Goal: Task Accomplishment & Management: Manage account settings

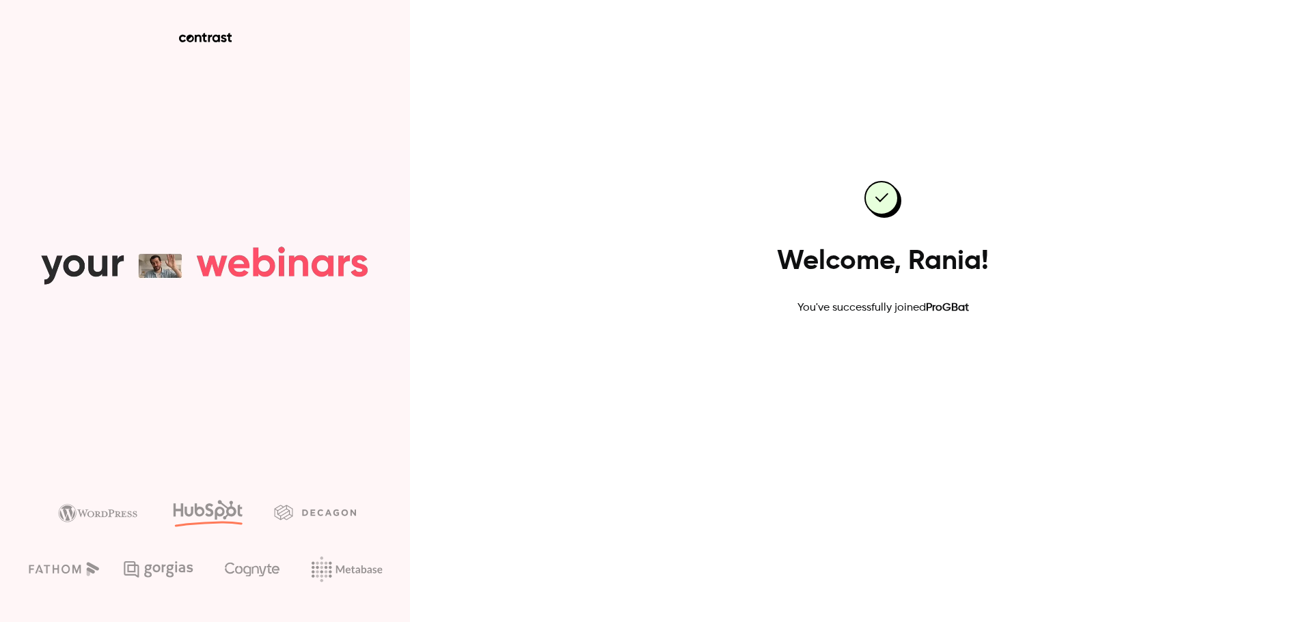
click at [913, 370] on link "Go to dashboard" at bounding box center [882, 360] width 116 height 33
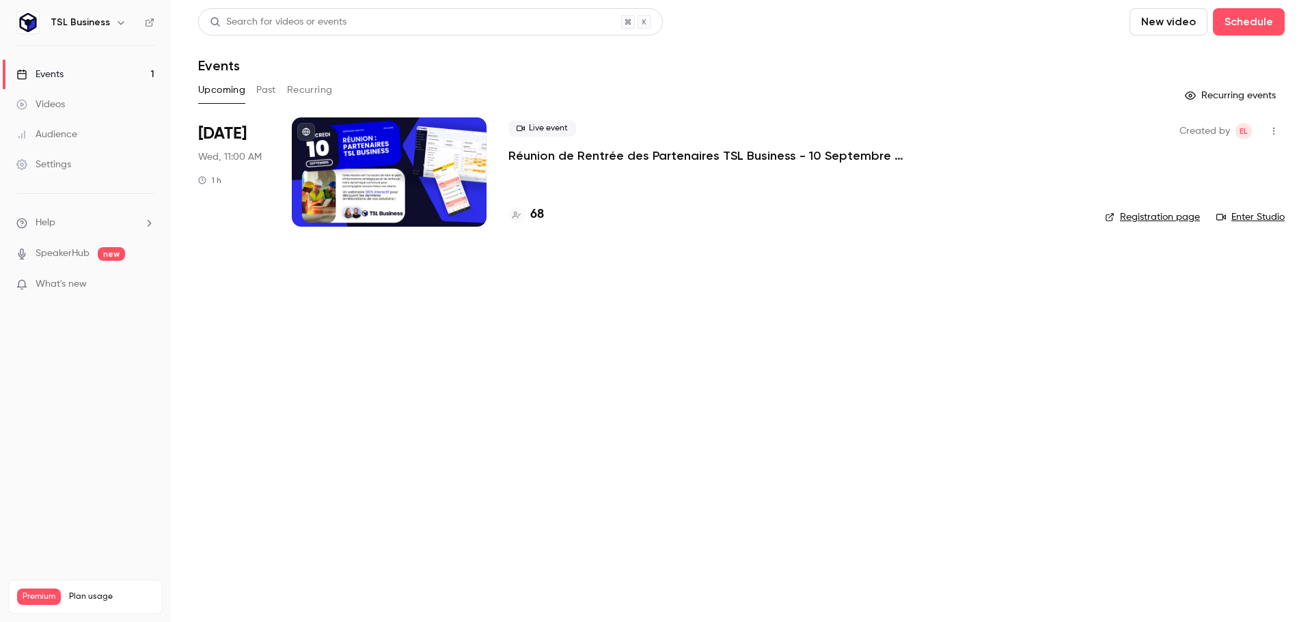
click at [105, 27] on h6 "TSL Business" at bounding box center [80, 23] width 59 height 14
click at [115, 22] on icon "button" at bounding box center [120, 22] width 11 height 11
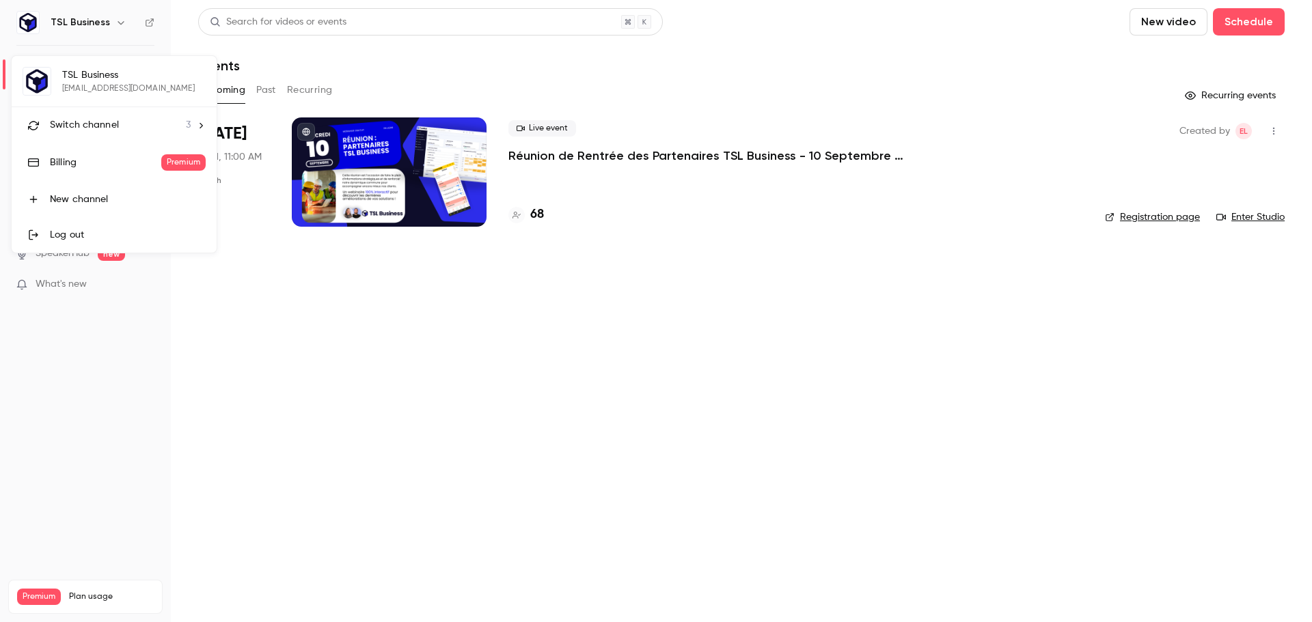
click at [127, 79] on div "TSL Business [EMAIL_ADDRESS][DOMAIN_NAME] Switch channel 3 Billing Premium New …" at bounding box center [114, 154] width 205 height 197
click at [72, 79] on div "TSL Business [EMAIL_ADDRESS][DOMAIN_NAME] Switch channel 3 Billing Premium New …" at bounding box center [114, 154] width 205 height 197
click at [87, 133] on li "Switch channel 3" at bounding box center [114, 125] width 205 height 36
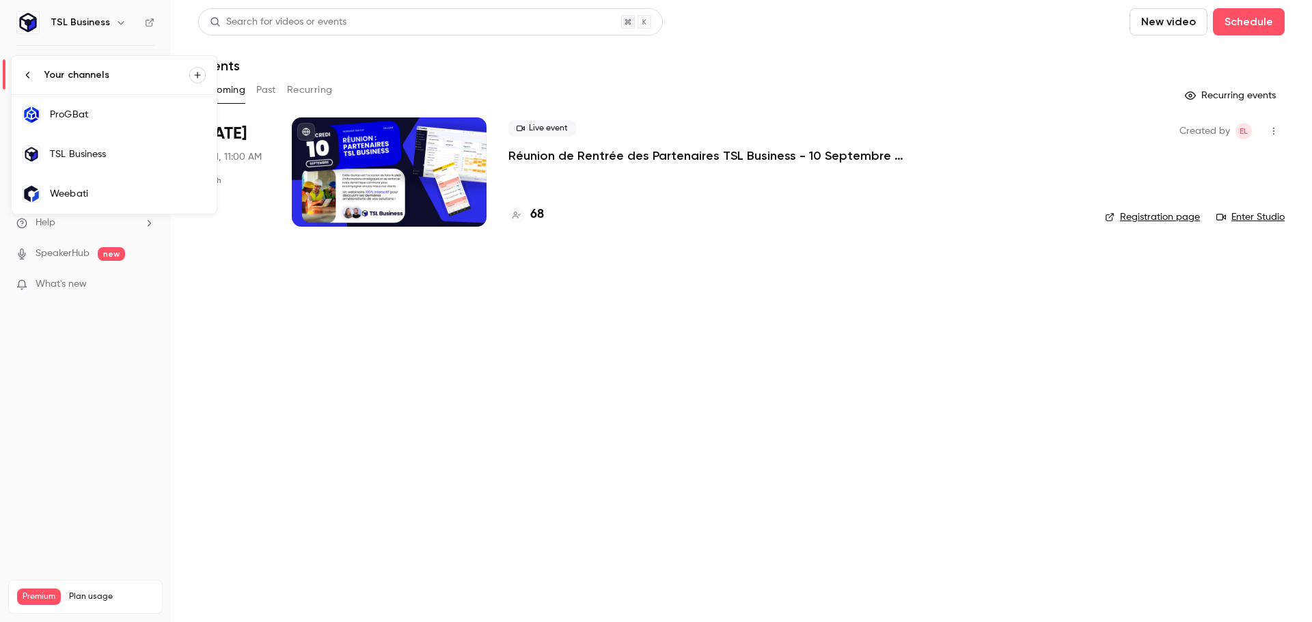
click at [86, 151] on div "TSL Business" at bounding box center [128, 155] width 156 height 14
click at [436, 180] on div at bounding box center [389, 171] width 195 height 109
click at [534, 212] on h4 "68" at bounding box center [537, 215] width 14 height 18
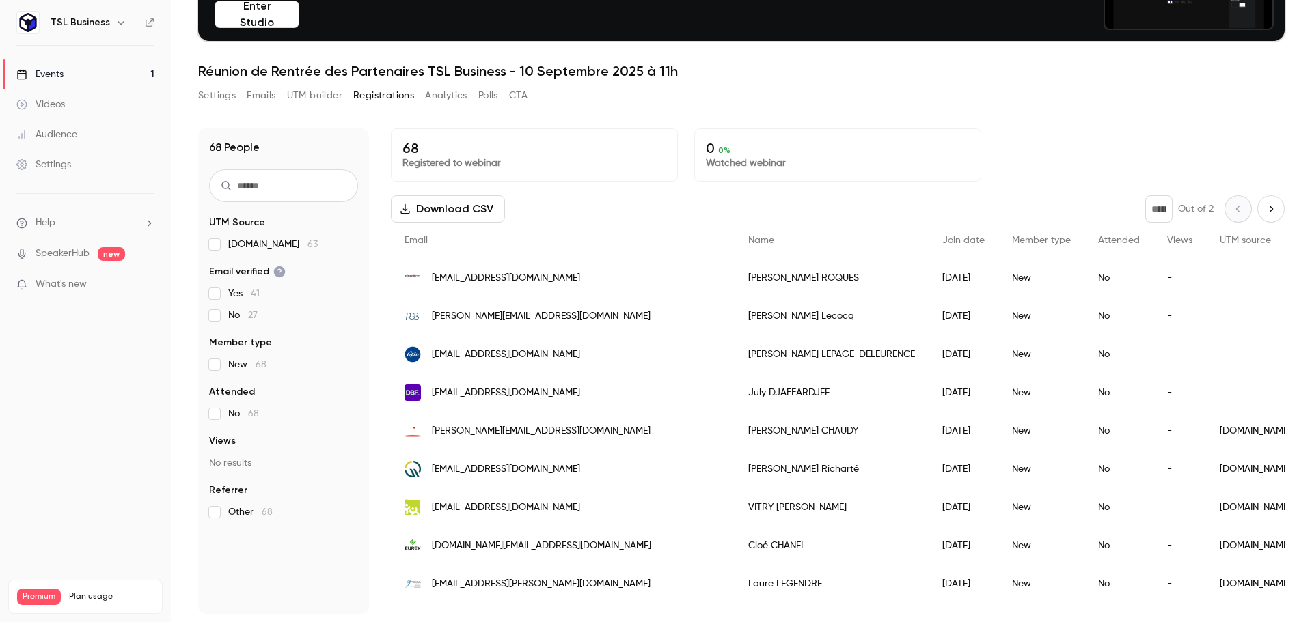
click at [303, 561] on div "68 People UTM Source [DOMAIN_NAME] 63 Email verified Yes 41 No 27 Member type N…" at bounding box center [283, 371] width 171 height 486
click at [83, 404] on nav "TSL Business Events 1 Videos Audience Settings Help SpeakerHub new What's new P…" at bounding box center [85, 311] width 171 height 622
